Goal: Task Accomplishment & Management: Complete application form

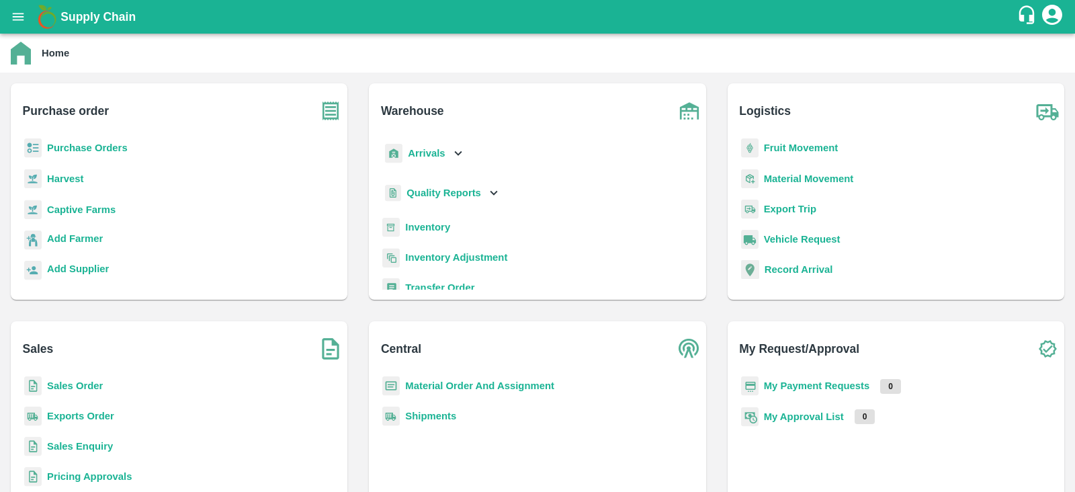
click at [96, 140] on p "Purchase Orders" at bounding box center [87, 147] width 81 height 15
click at [95, 149] on b "Purchase Orders" at bounding box center [87, 147] width 81 height 11
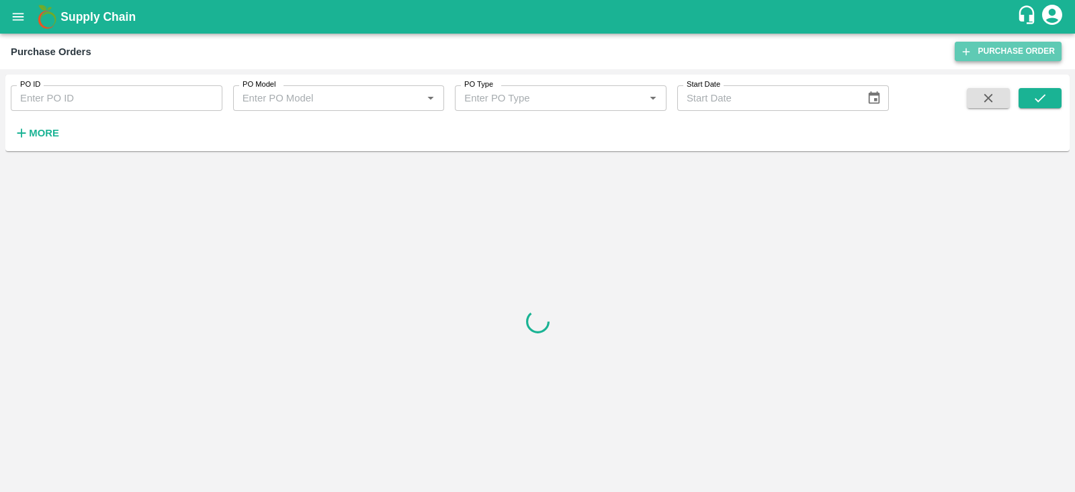
click at [994, 50] on link "Purchase Order" at bounding box center [1007, 51] width 107 height 19
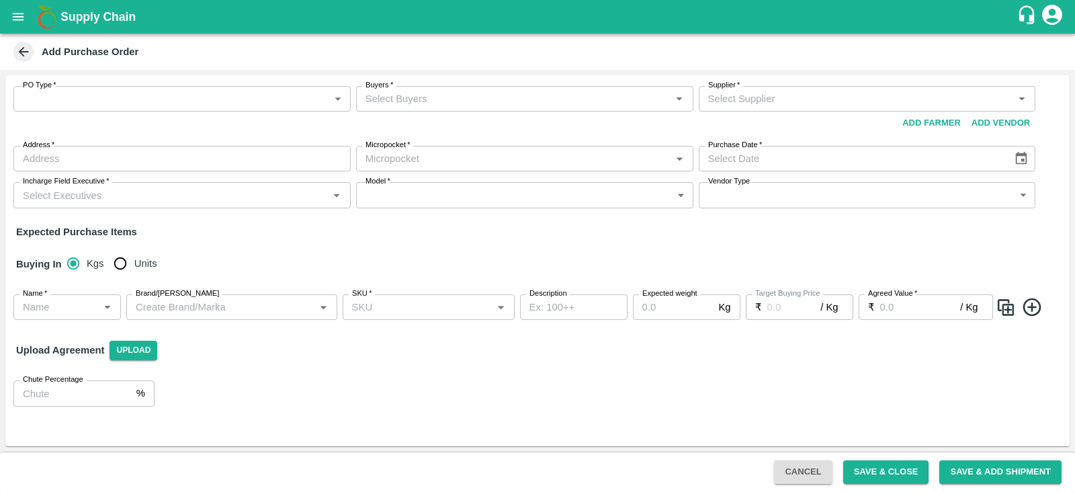
type input "NA"
click at [302, 109] on body "Supply Chain Add Purchase Order PO Type   * ​ PO Type Buyers   * Buyers   * Sup…" at bounding box center [537, 246] width 1075 height 492
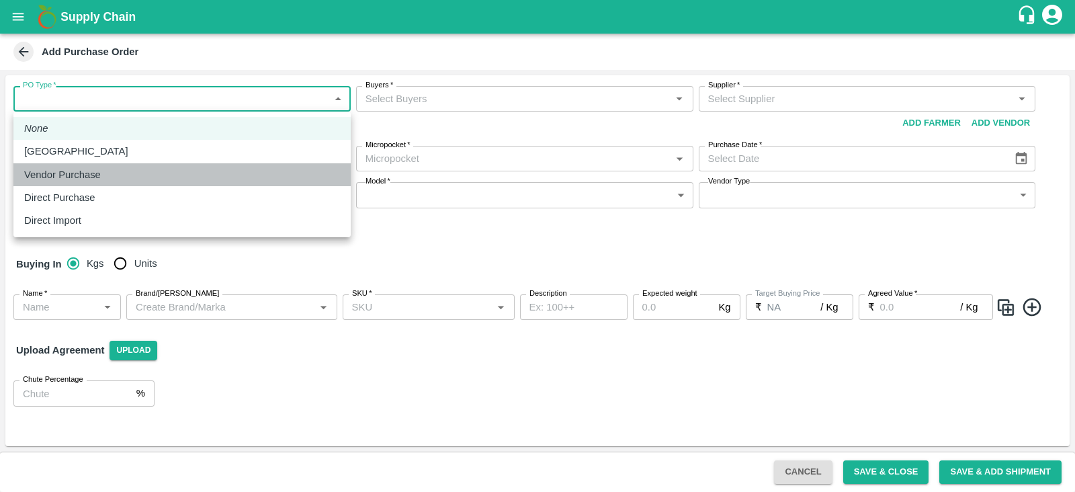
click at [83, 173] on p "Vendor Purchase" at bounding box center [62, 174] width 77 height 15
type input "2"
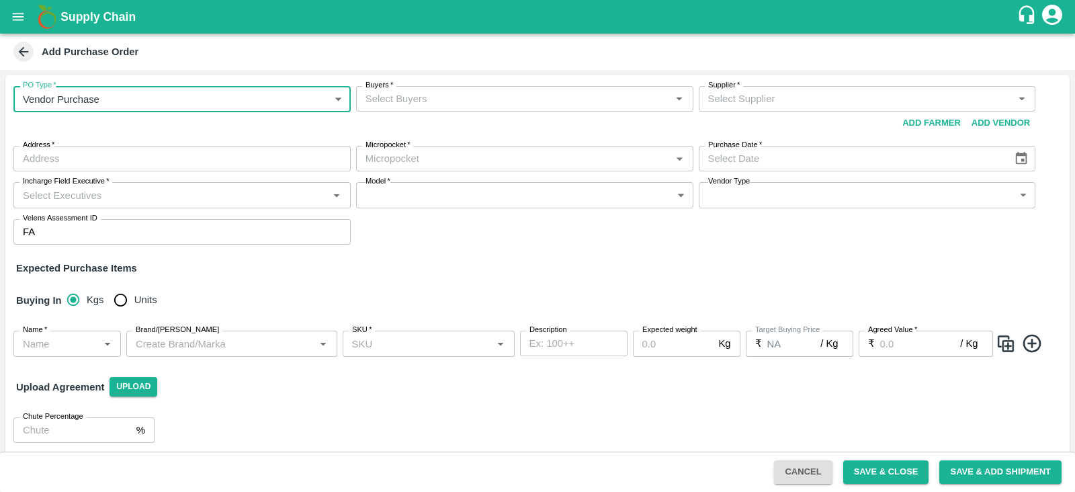
click at [443, 102] on input "Buyers   *" at bounding box center [513, 98] width 307 height 17
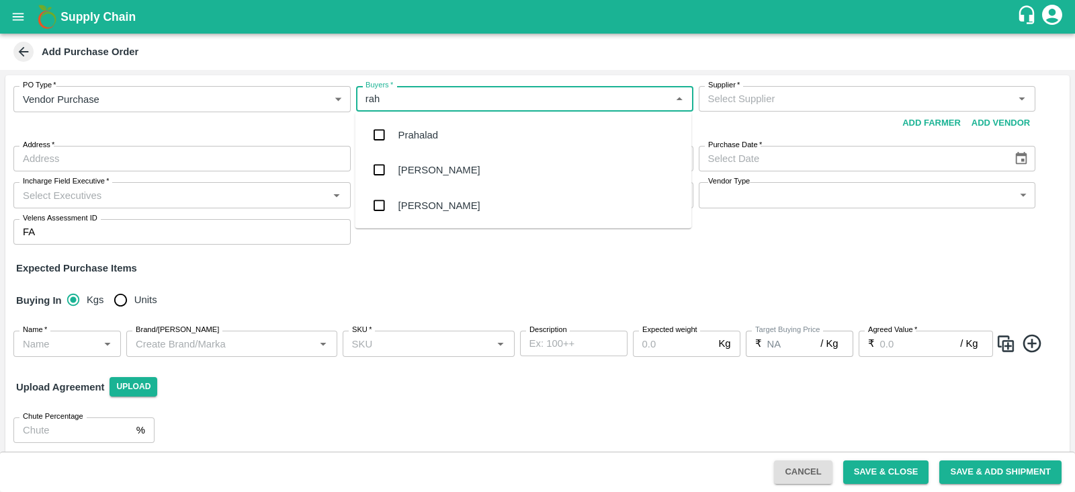
type input "rahu"
click at [407, 168] on div "[PERSON_NAME]" at bounding box center [439, 170] width 82 height 15
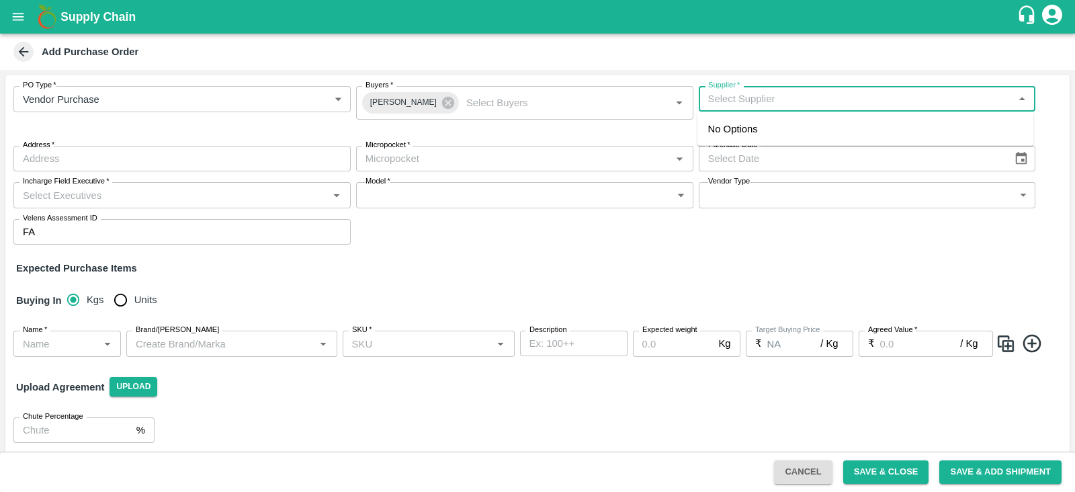
click at [803, 104] on input "Supplier   *" at bounding box center [855, 98] width 307 height 17
paste input "FRESHCORE PROVISIONS PRIVATE LIMITED"
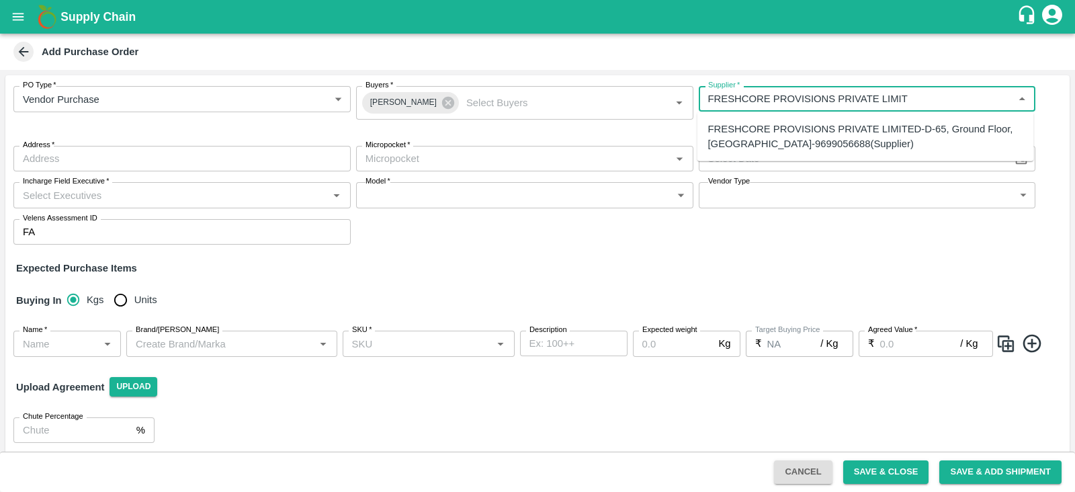
click at [876, 129] on div "FRESHCORE PROVISIONS PRIVATE LIMITED-D-65, Ground Floor, [GEOGRAPHIC_DATA]-9699…" at bounding box center [865, 137] width 315 height 30
type input "FRESHCORE PROVISIONS PRIVATE LIMITED-D-65, Ground Floor, [GEOGRAPHIC_DATA]-9699…"
type input "[STREET_ADDRESS]"
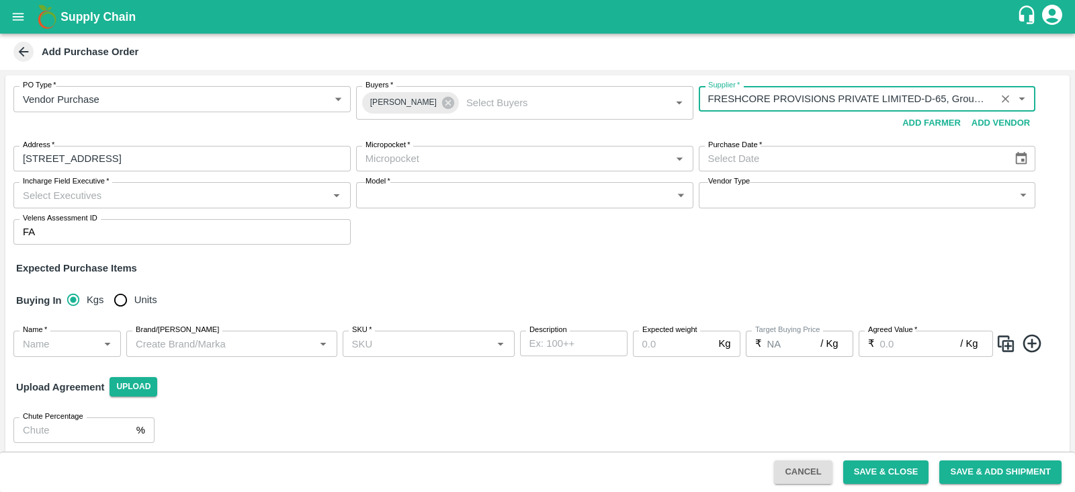
type input "FRESHCORE PROVISIONS PRIVATE LIMITED-D-65, Ground Floor, [GEOGRAPHIC_DATA]-9699…"
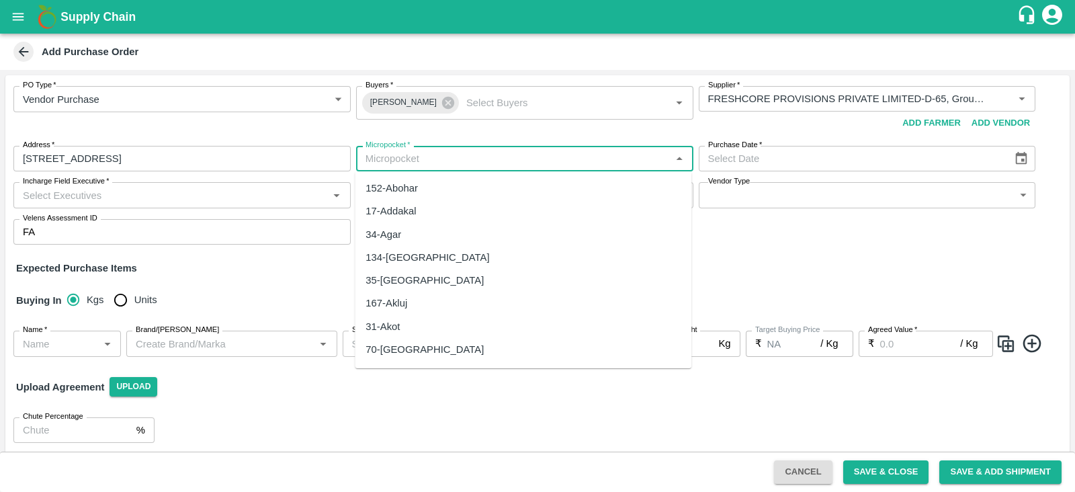
click at [504, 165] on input "Micropocket   *" at bounding box center [513, 158] width 307 height 17
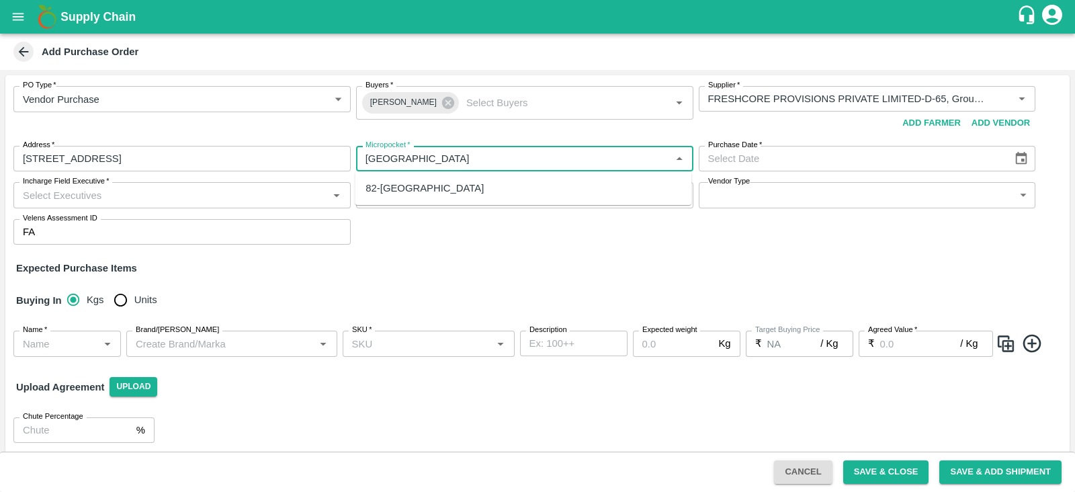
click at [396, 197] on div "82-[GEOGRAPHIC_DATA]" at bounding box center [523, 188] width 336 height 23
type input "82-[GEOGRAPHIC_DATA]"
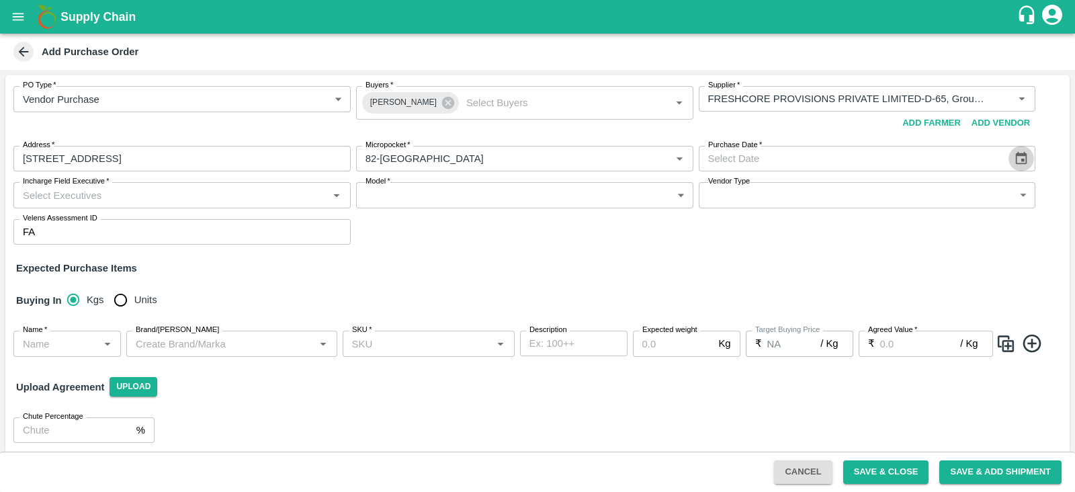
click at [1023, 161] on icon "Choose date" at bounding box center [1020, 158] width 15 height 15
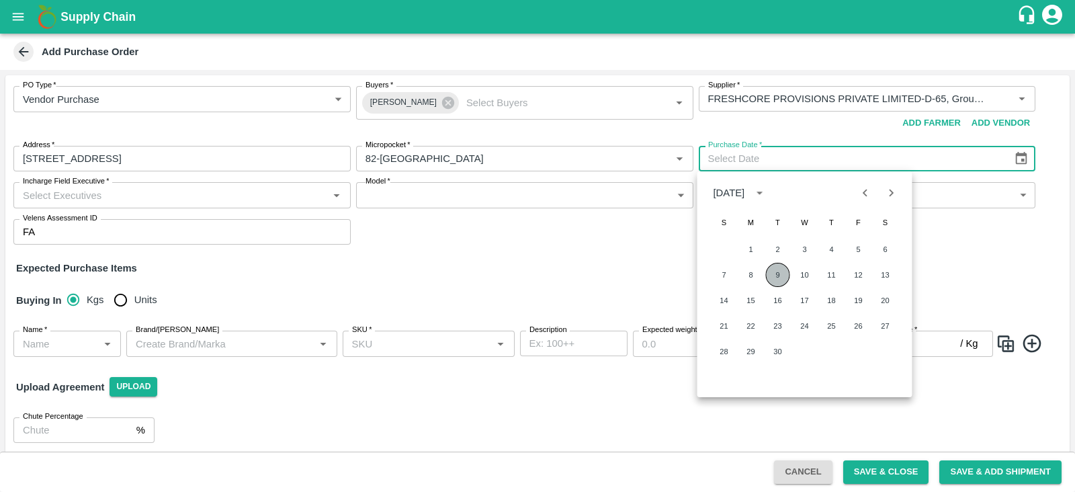
click at [776, 280] on button "9" at bounding box center [778, 275] width 24 height 24
type input "[DATE]"
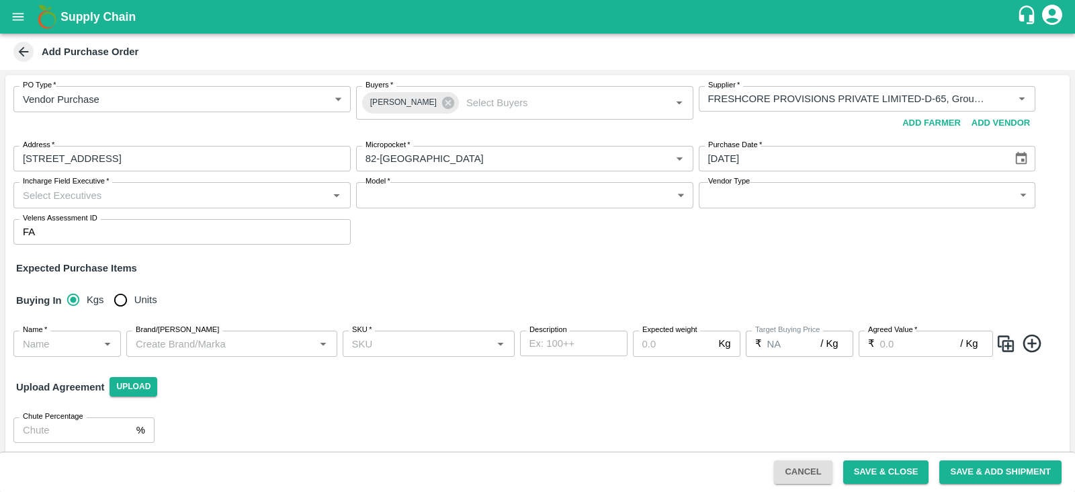
click at [208, 199] on input "Incharge Field Executive   *" at bounding box center [170, 194] width 307 height 17
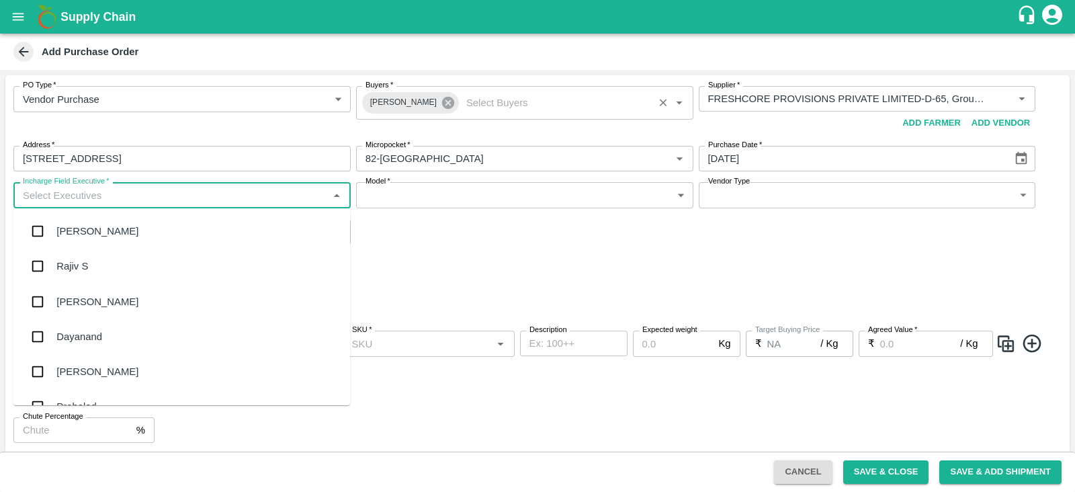
click at [451, 99] on icon at bounding box center [448, 103] width 12 height 12
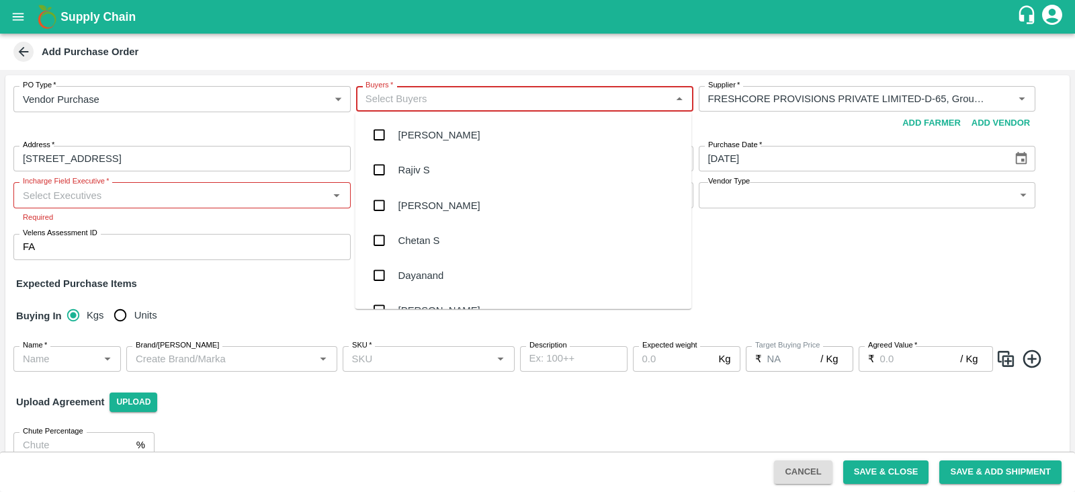
click at [437, 99] on input "Buyers   *" at bounding box center [513, 98] width 307 height 17
type input "nanda"
click at [441, 205] on div "[PERSON_NAME] L" at bounding box center [443, 204] width 90 height 15
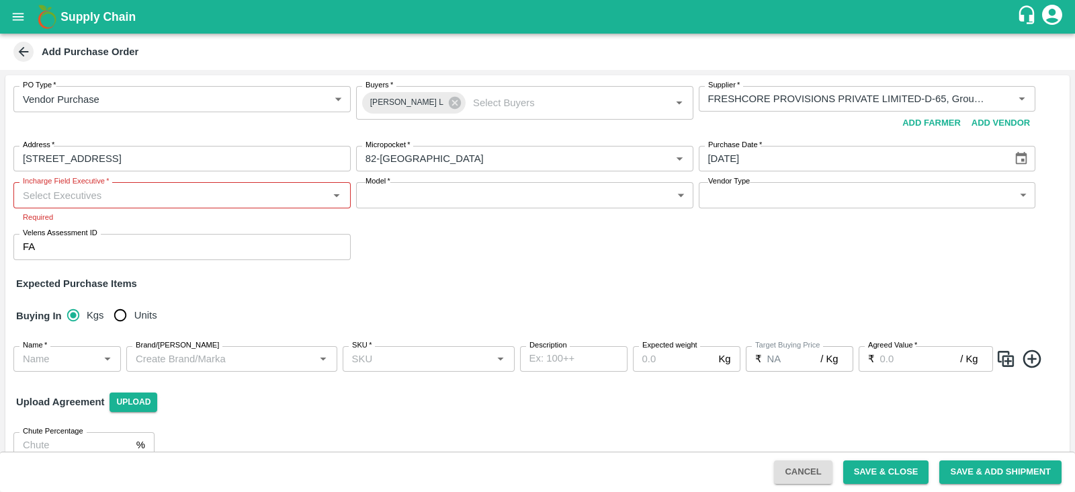
click at [457, 255] on div "PO Type   * Vendor Purchase 2 PO Type Buyers   * [PERSON_NAME] L Buyers   * Sup…" at bounding box center [537, 172] width 1064 height 195
click at [120, 195] on input "Incharge Field Executive   *" at bounding box center [170, 194] width 307 height 17
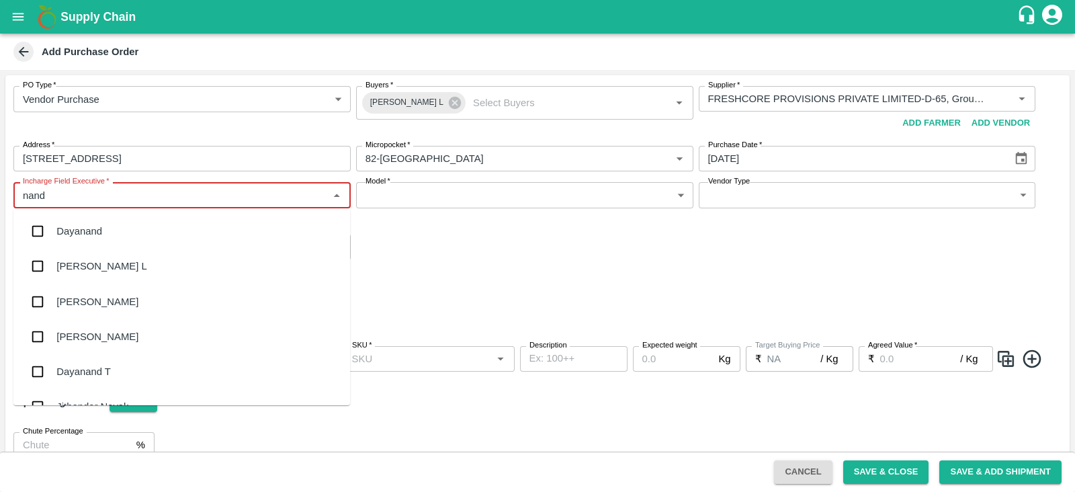
type input "nanda"
click at [109, 225] on div "[PERSON_NAME] L" at bounding box center [101, 231] width 90 height 15
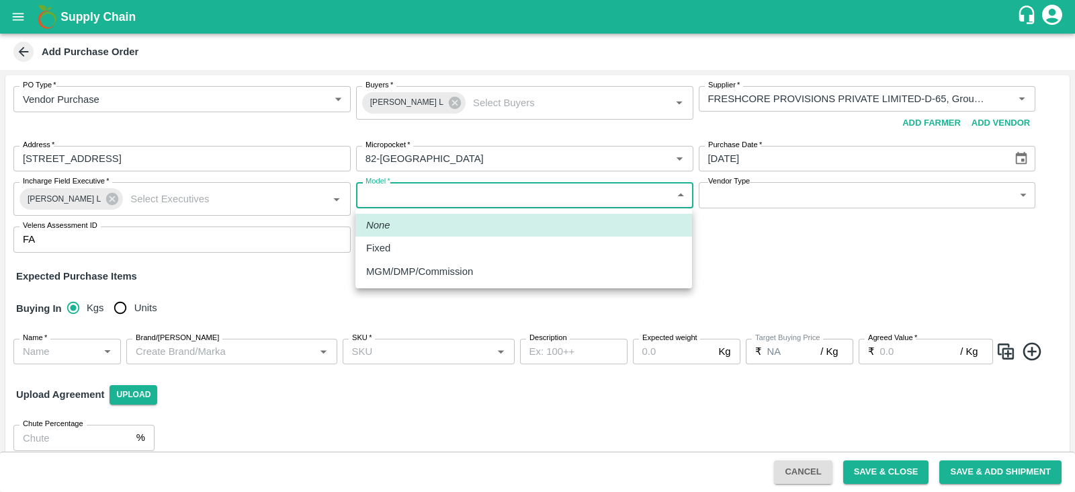
click at [512, 199] on body "Supply Chain Add Purchase Order PO Type   * Vendor Purchase 2 PO Type Buyers   …" at bounding box center [537, 246] width 1075 height 492
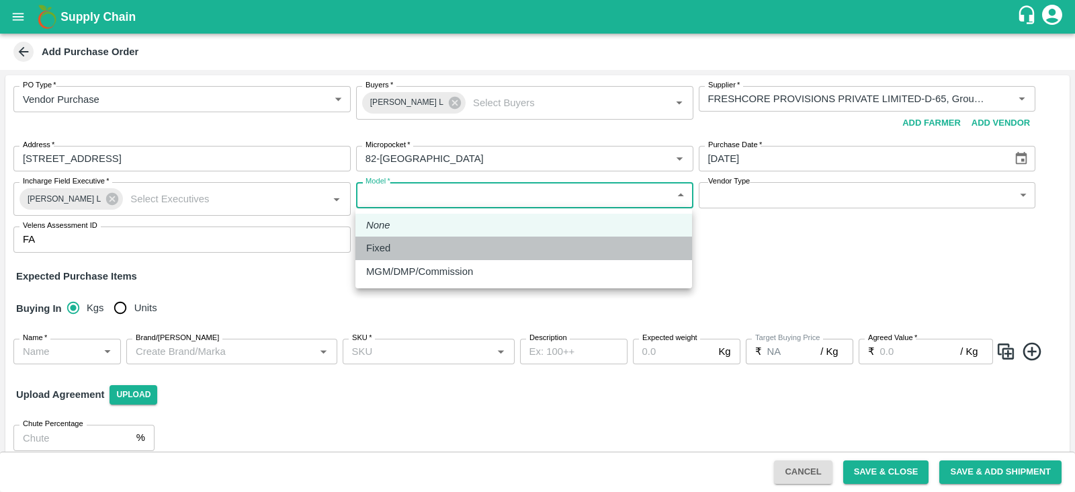
click at [416, 242] on div "Fixed" at bounding box center [523, 247] width 315 height 15
type input "Fixed"
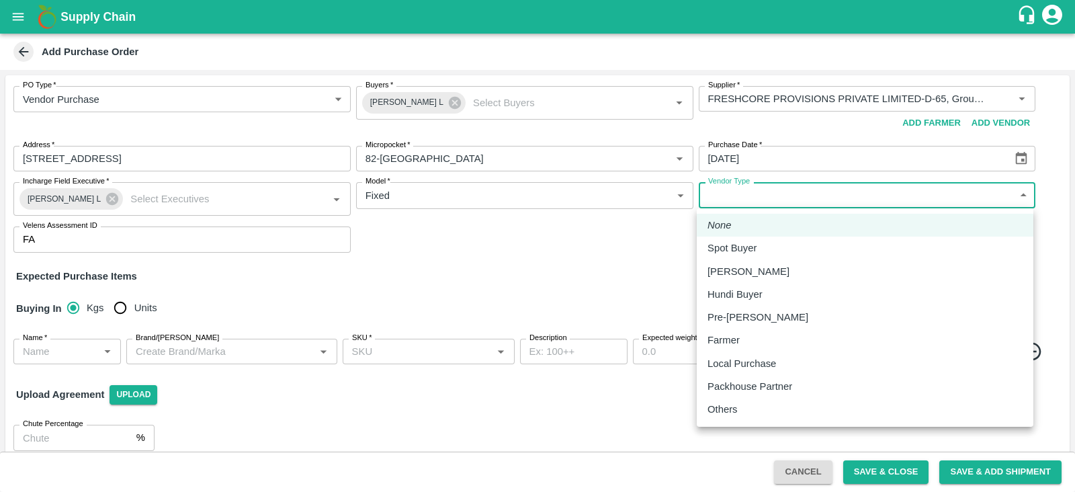
click at [941, 199] on body "Supply Chain Add Purchase Order PO Type   * Vendor Purchase 2 PO Type Buyers   …" at bounding box center [537, 246] width 1075 height 492
click at [560, 283] on div at bounding box center [537, 246] width 1075 height 492
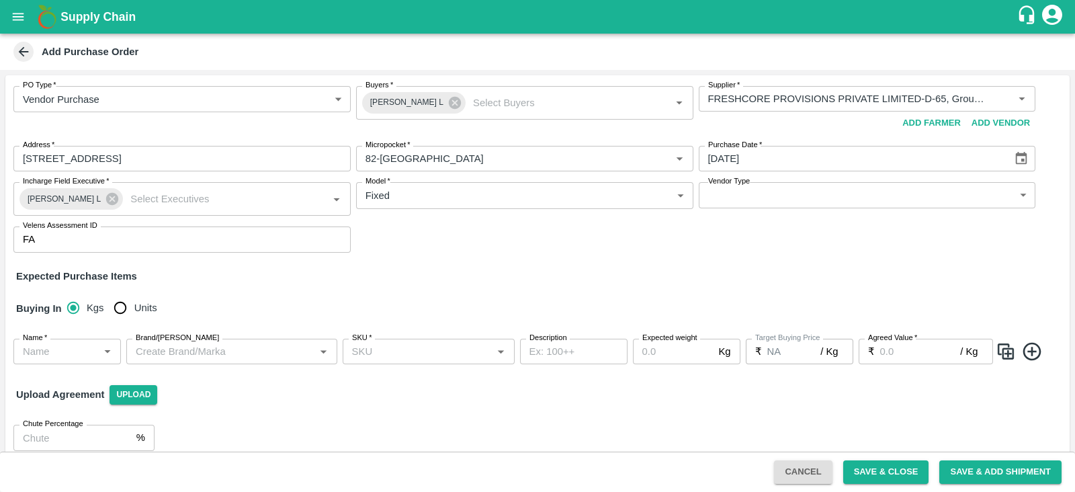
click at [717, 259] on div "PO Type   * Vendor Purchase 2 PO Type Buyers   * [PERSON_NAME] L Buyers   * Sup…" at bounding box center [537, 169] width 1064 height 188
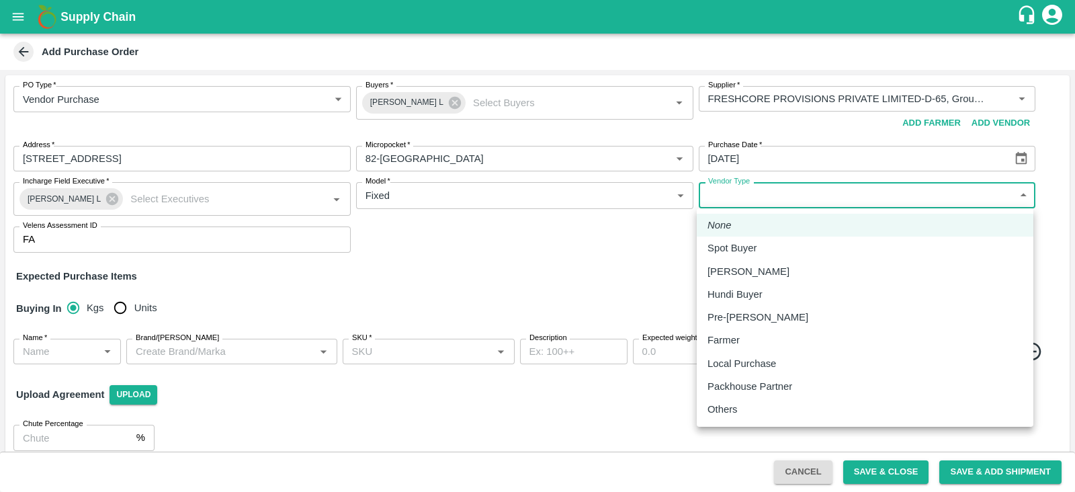
click at [801, 191] on body "Supply Chain Add Purchase Order PO Type   * Vendor Purchase 2 PO Type Buyers   …" at bounding box center [537, 246] width 1075 height 492
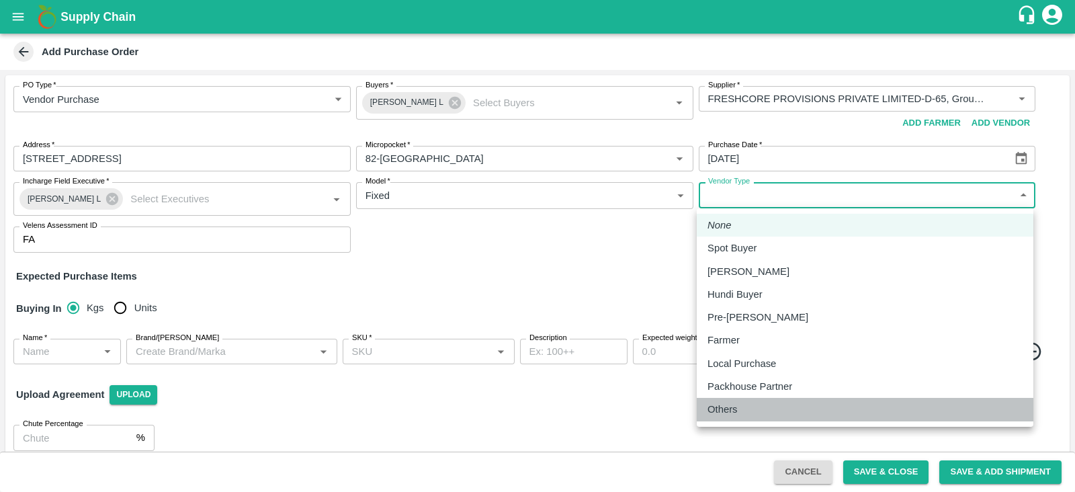
click at [724, 405] on p "Others" at bounding box center [722, 409] width 30 height 15
type input "OTHER"
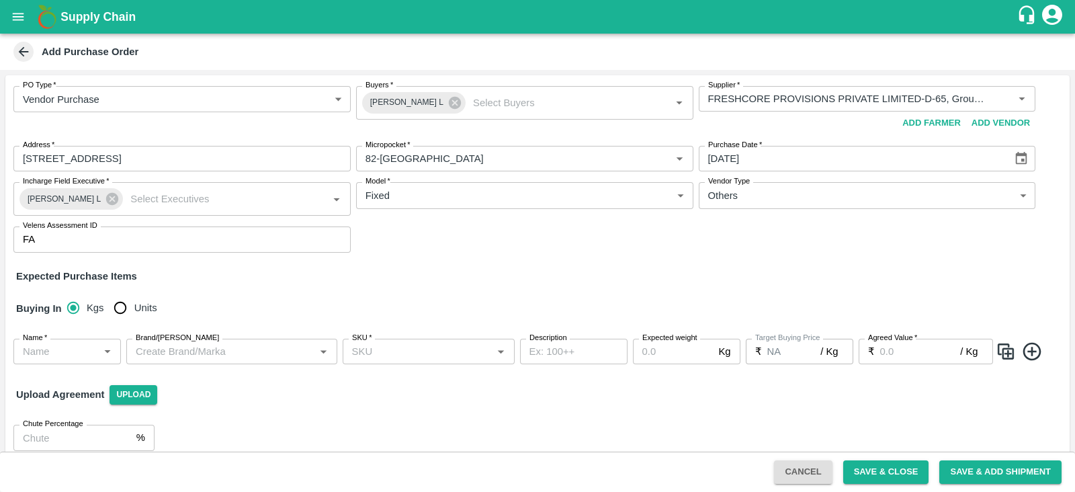
click at [384, 270] on div "Expected Purchase Items" at bounding box center [537, 276] width 1042 height 15
click at [115, 307] on input "Units" at bounding box center [120, 307] width 27 height 27
radio input "true"
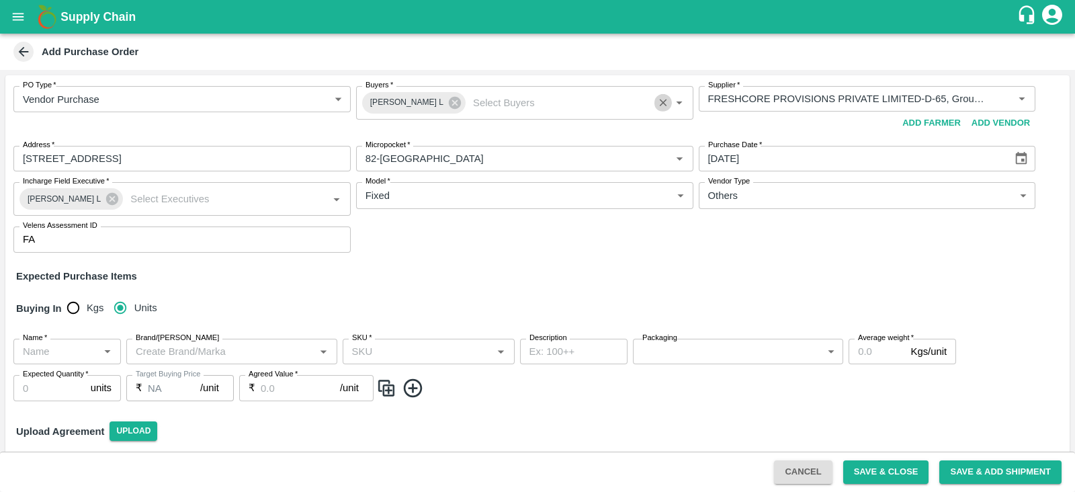
click at [659, 102] on icon "Clear" at bounding box center [663, 103] width 13 height 13
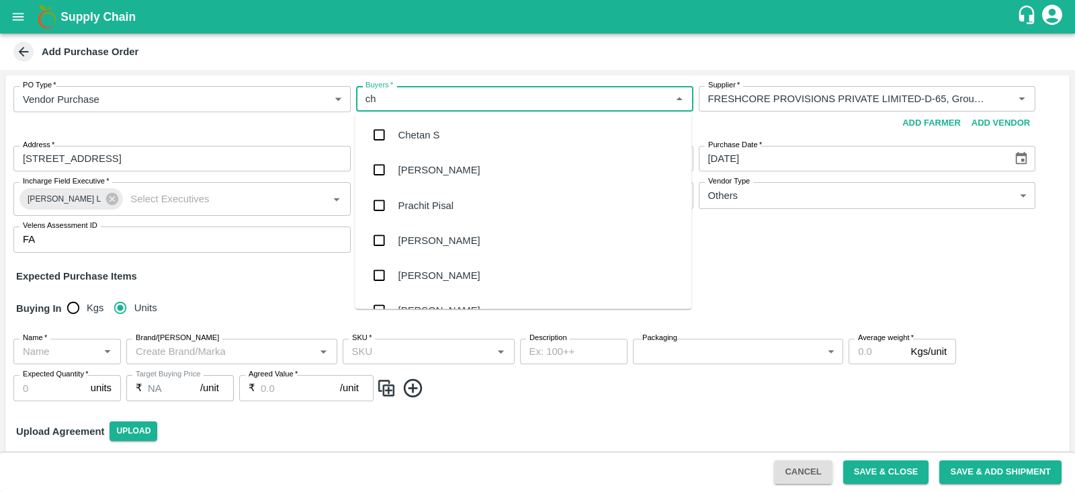
type input "che"
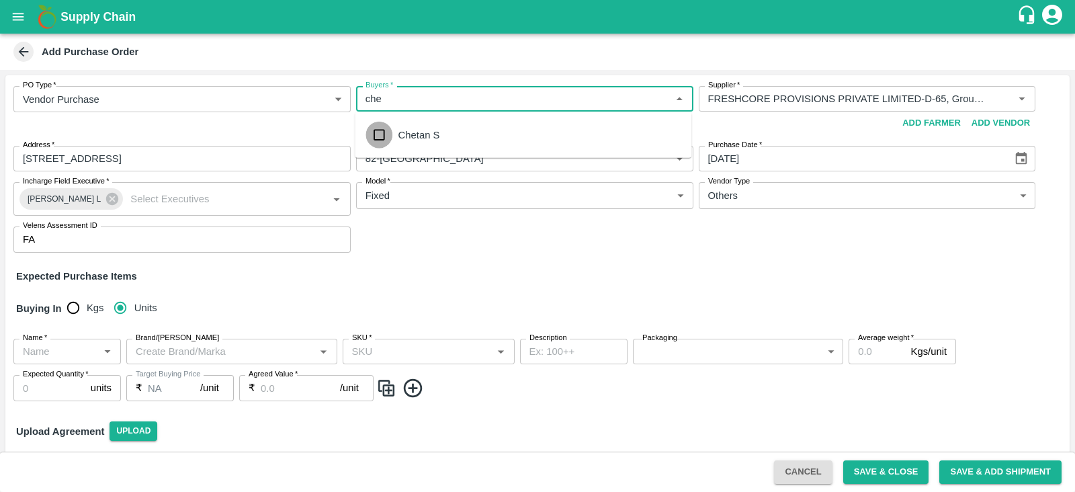
click at [379, 135] on input "checkbox" at bounding box center [378, 135] width 27 height 27
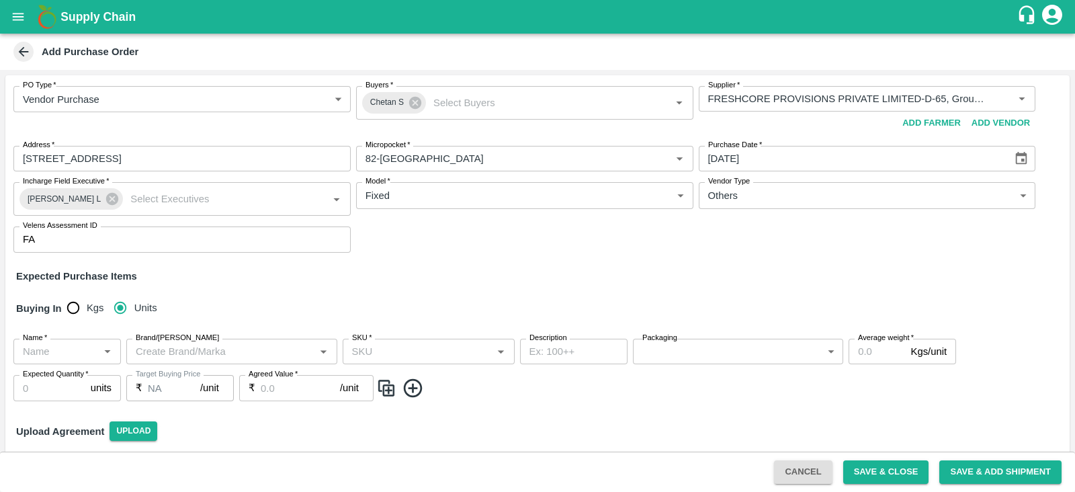
click at [423, 248] on div "PO Type   * Vendor Purchase 2 PO Type Buyers   * Chetan S Buyers   * Supplier  …" at bounding box center [537, 169] width 1064 height 188
click at [105, 200] on icon at bounding box center [112, 198] width 15 height 15
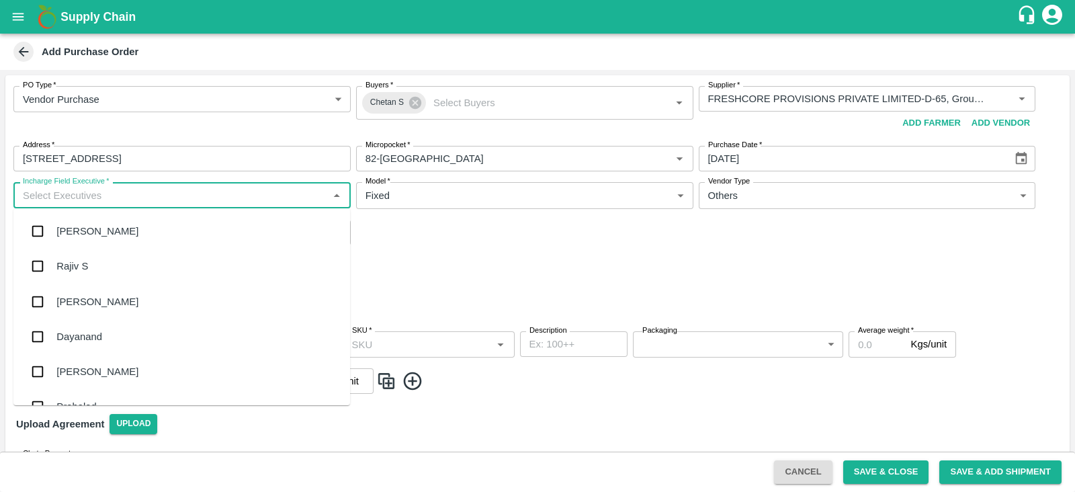
click at [71, 199] on input "Incharge Field Executive   *" at bounding box center [170, 194] width 307 height 17
type input "r"
type input "N"
type input "cheta"
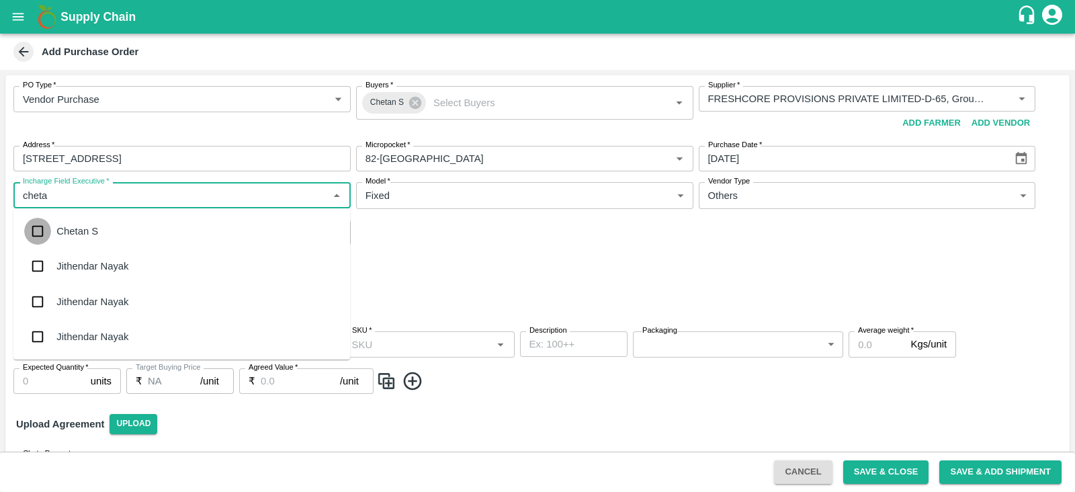
click at [43, 233] on input "checkbox" at bounding box center [37, 231] width 27 height 27
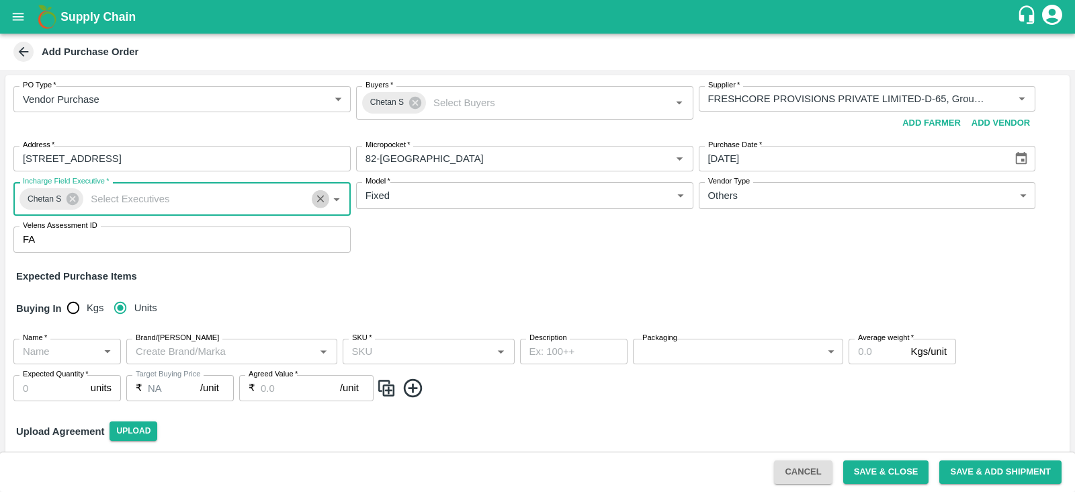
click at [319, 203] on icon "Clear" at bounding box center [320, 199] width 13 height 13
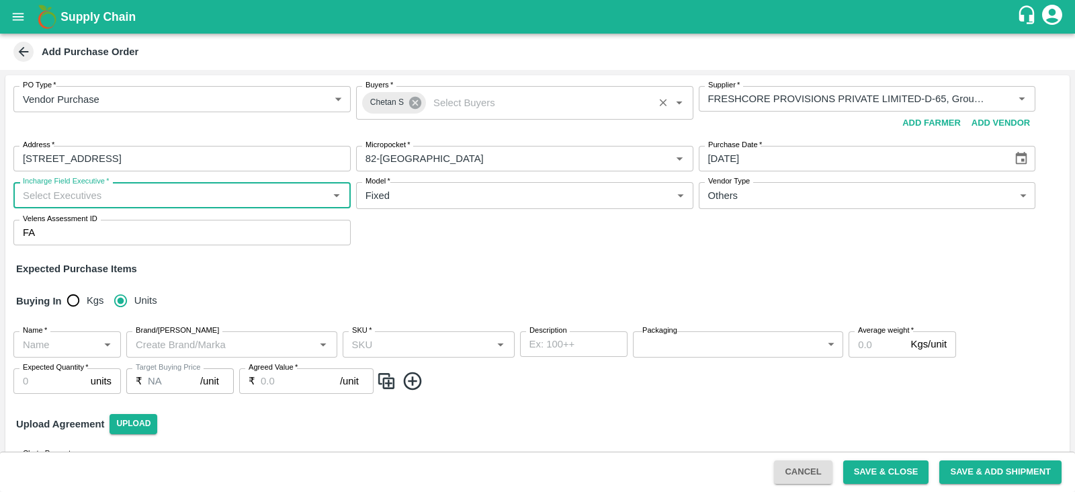
click at [416, 106] on icon at bounding box center [415, 103] width 12 height 12
click at [411, 99] on input "Buyers   *" at bounding box center [513, 98] width 307 height 17
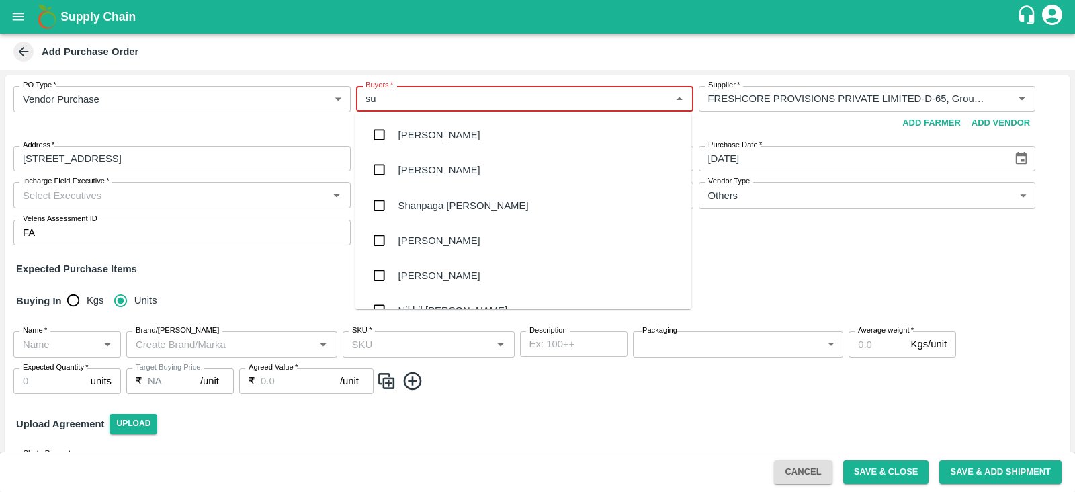
type input "s"
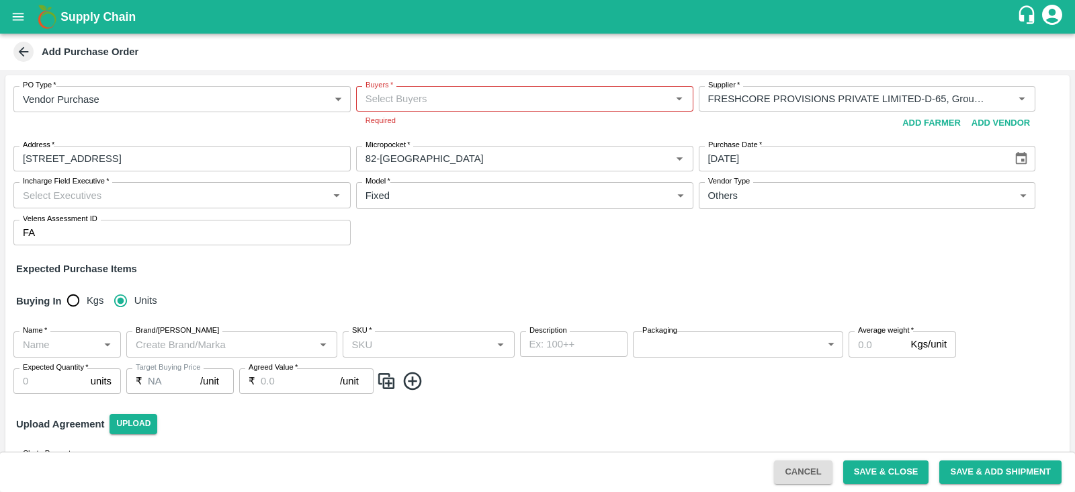
click at [818, 270] on div "Expected Purchase Items" at bounding box center [537, 268] width 1042 height 15
click at [553, 100] on input "Buyers   *" at bounding box center [513, 98] width 307 height 17
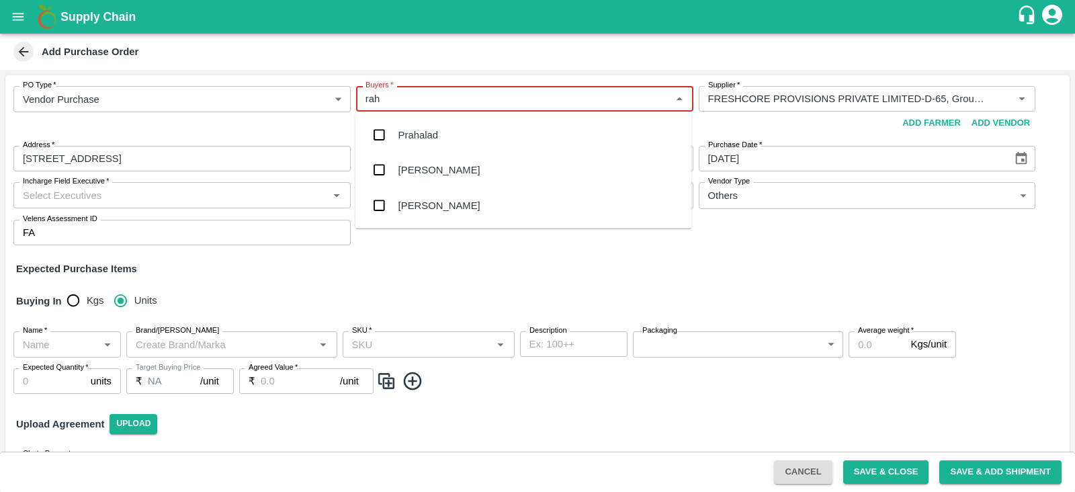
type input "rahu"
click at [402, 169] on div "[PERSON_NAME]" at bounding box center [439, 170] width 82 height 15
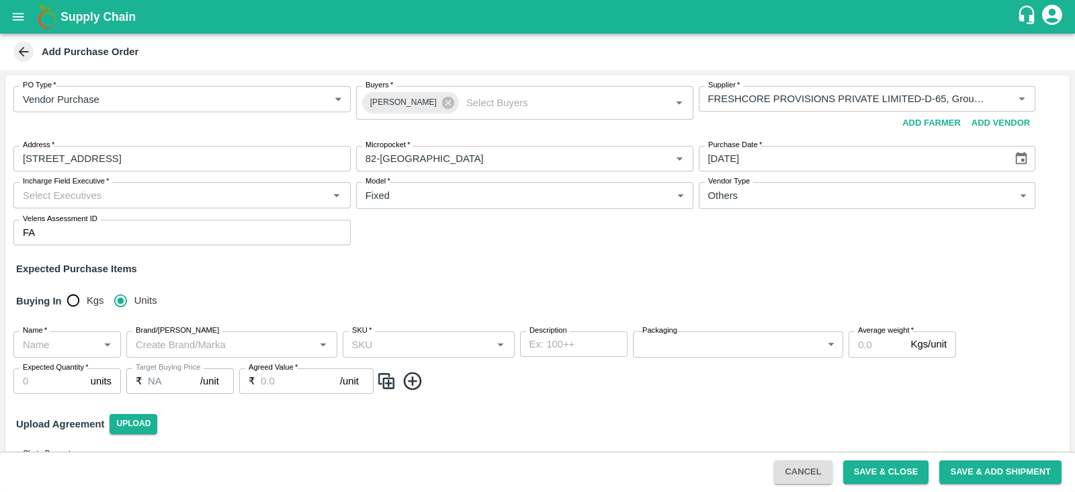
click at [470, 268] on div "Expected Purchase Items" at bounding box center [537, 268] width 1042 height 15
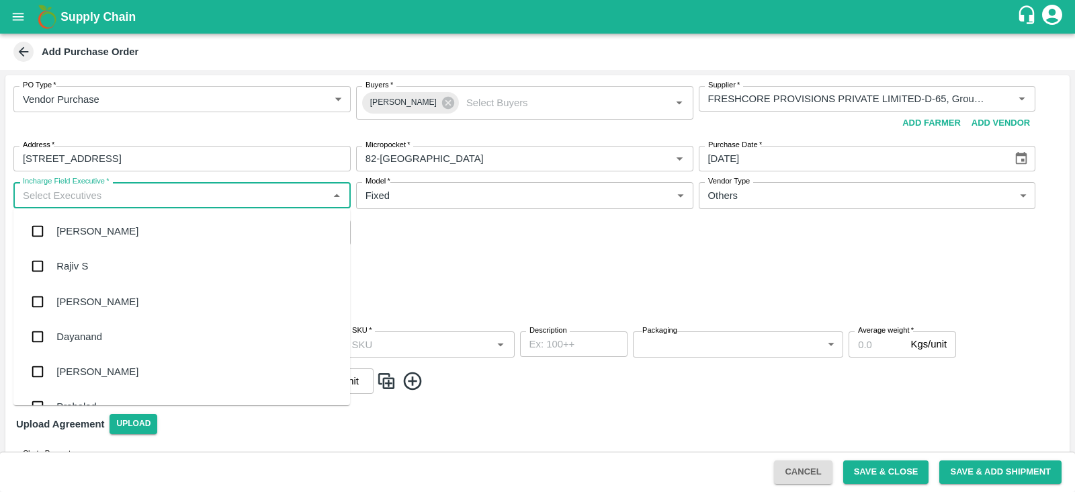
click at [119, 199] on input "Incharge Field Executive   *" at bounding box center [170, 194] width 307 height 17
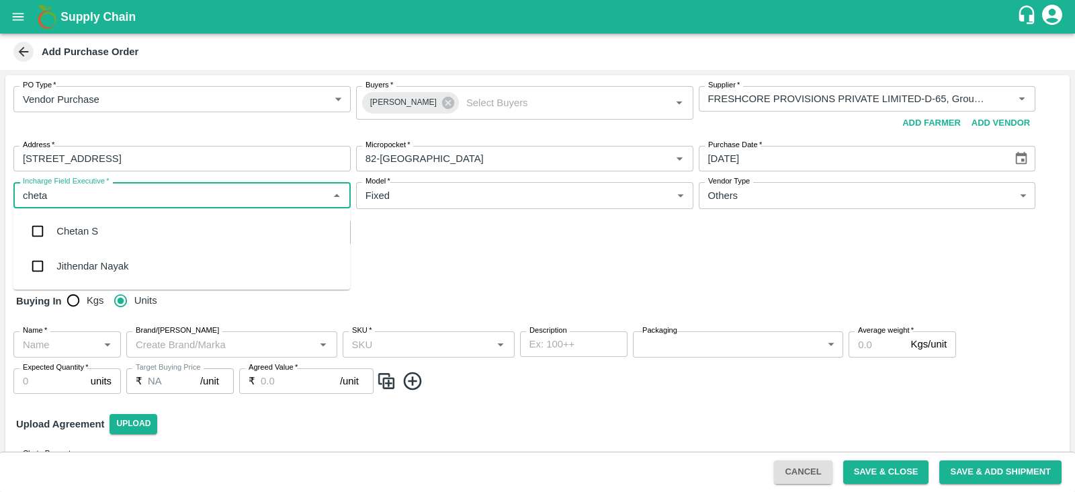
type input "chetan"
click at [93, 223] on div "Chetan S" at bounding box center [181, 231] width 336 height 35
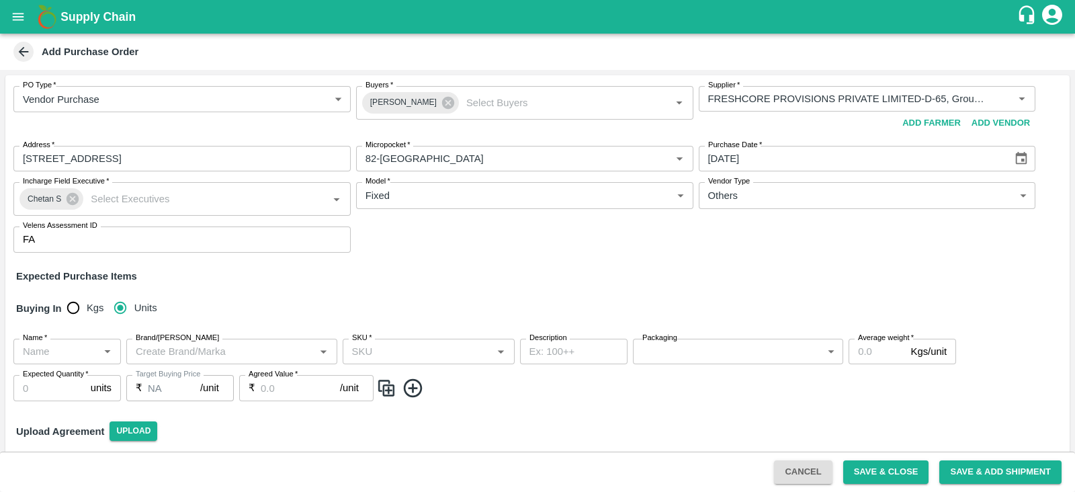
click at [545, 262] on div "PO Type   * Vendor Purchase 2 PO Type Buyers   * [PERSON_NAME] Buyers   * Suppl…" at bounding box center [537, 169] width 1064 height 188
click at [536, 262] on div "PO Type   * Vendor Purchase 2 PO Type Buyers   * [PERSON_NAME] Buyers   * Suppl…" at bounding box center [537, 169] width 1064 height 188
click at [450, 105] on icon at bounding box center [448, 103] width 12 height 12
click at [443, 101] on input "Buyers   *" at bounding box center [513, 98] width 307 height 17
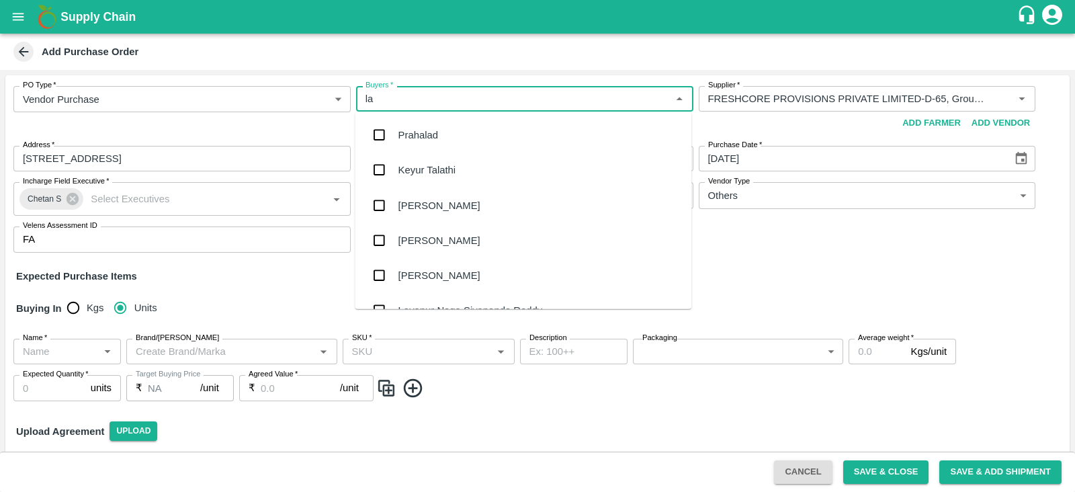
type input "l"
type input "kha"
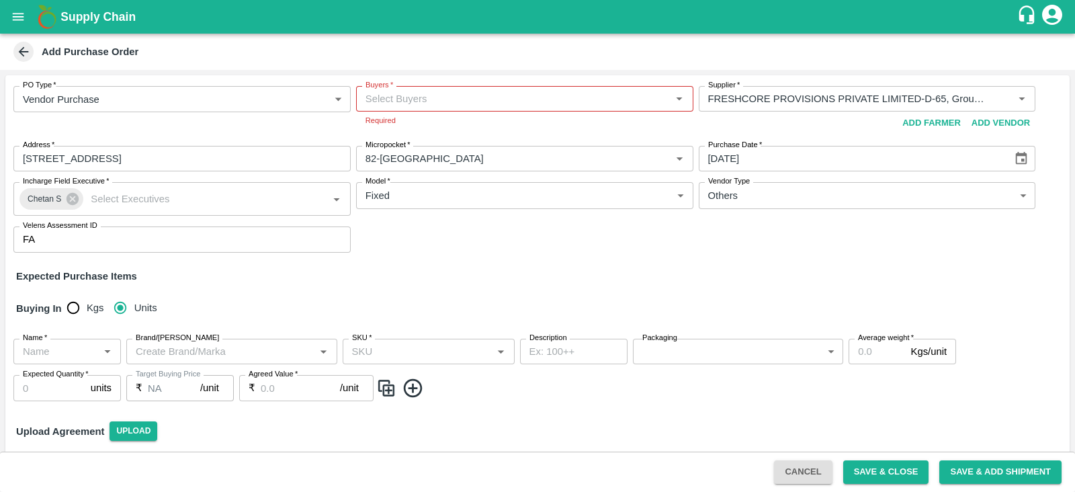
click at [465, 290] on div "Buying In Kgs Units" at bounding box center [537, 308] width 1064 height 39
click at [443, 101] on input "Buyers   *" at bounding box center [513, 98] width 307 height 17
type input "rahul"
click at [381, 173] on input "checkbox" at bounding box center [378, 169] width 27 height 27
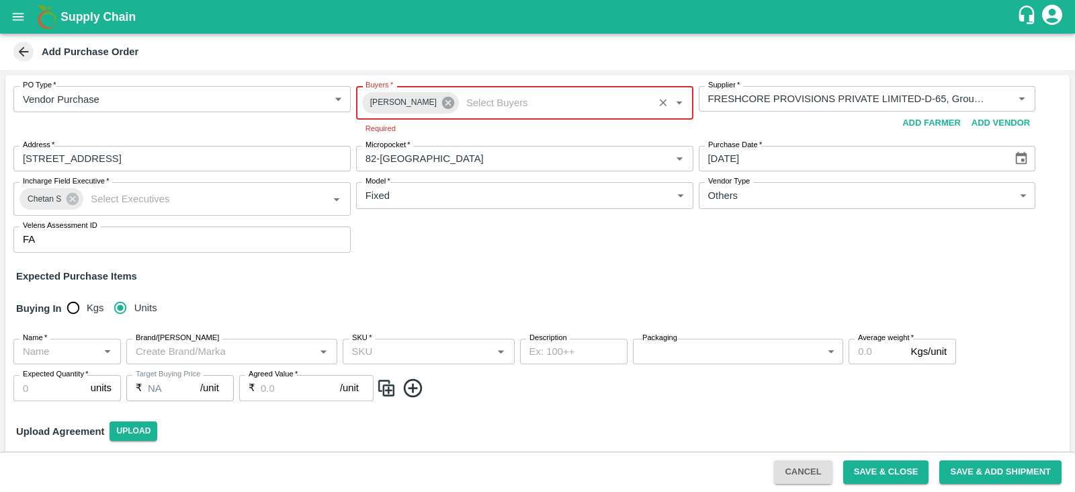
click at [449, 105] on icon at bounding box center [448, 103] width 12 height 12
type input "chetan"
click at [402, 129] on div "Chetan S" at bounding box center [419, 135] width 42 height 15
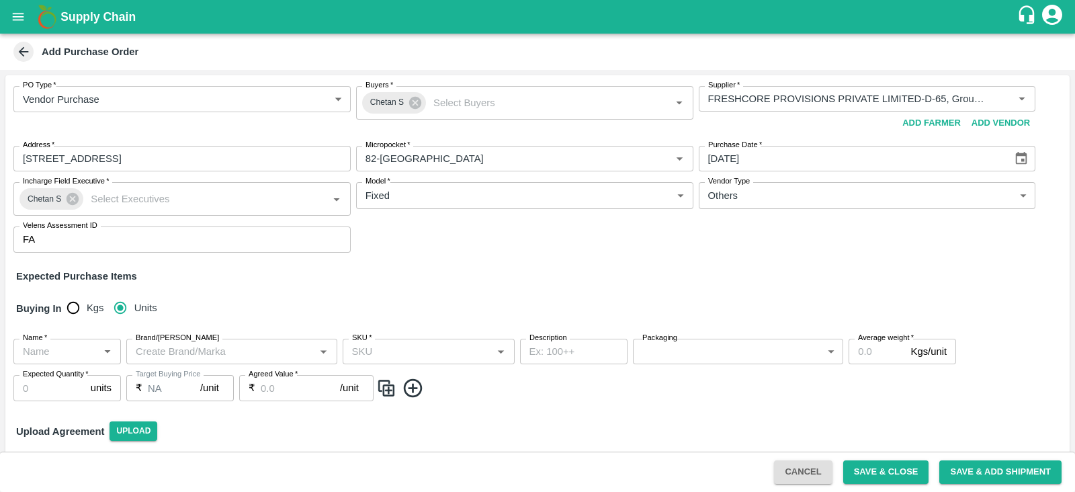
click at [499, 243] on div "PO Type   * Vendor Purchase 2 PO Type Buyers   * Chetan S Buyers   * Supplier  …" at bounding box center [537, 169] width 1064 height 188
